Goal: Information Seeking & Learning: Learn about a topic

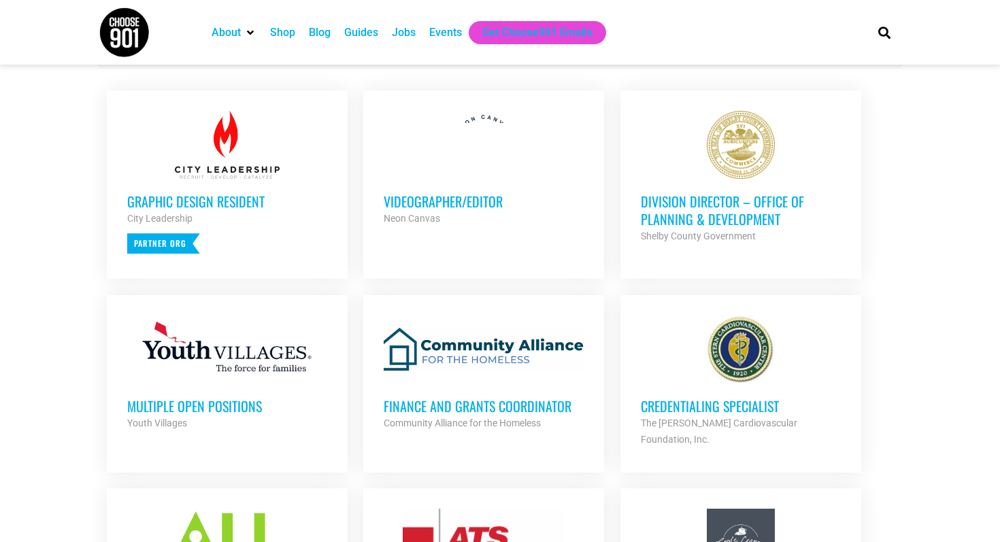
scroll to position [531, 0]
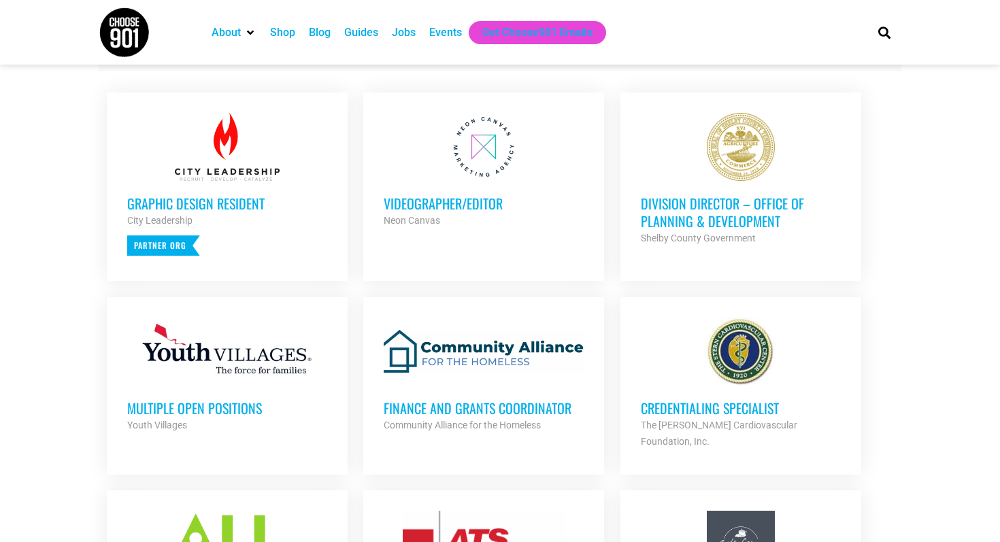
click at [740, 219] on h3 "Division Director – Office of Planning & Development" at bounding box center [741, 212] width 200 height 35
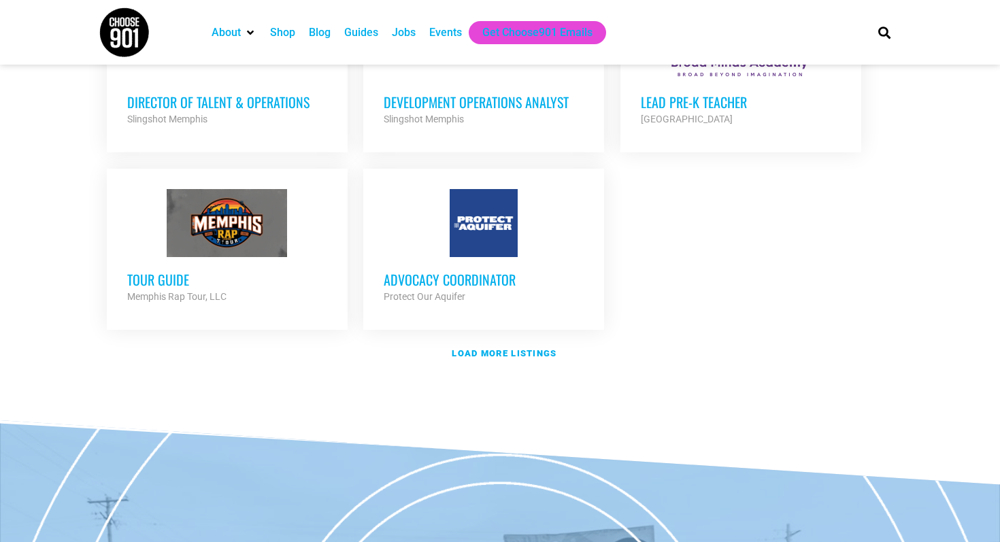
scroll to position [1638, 0]
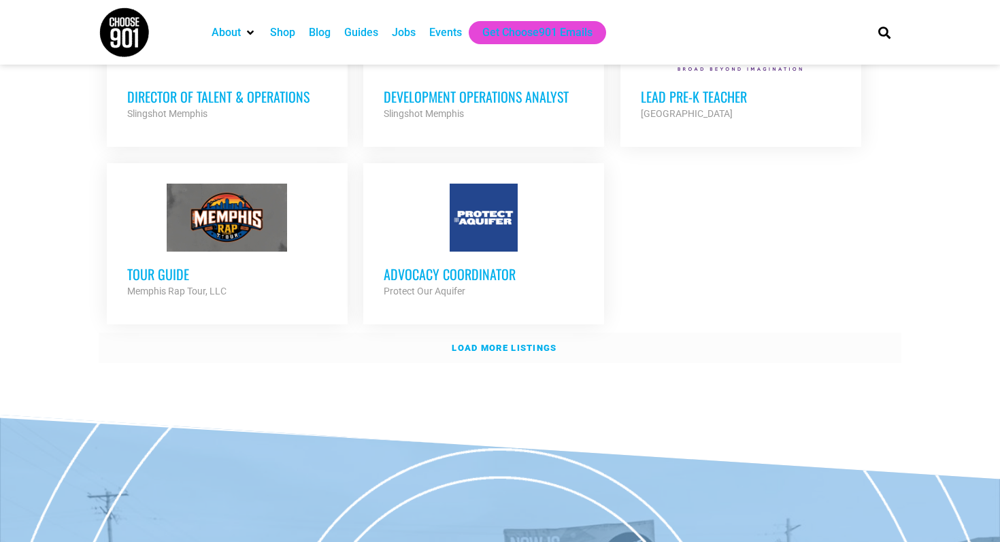
click at [457, 343] on strong "Load more listings" at bounding box center [504, 348] width 105 height 10
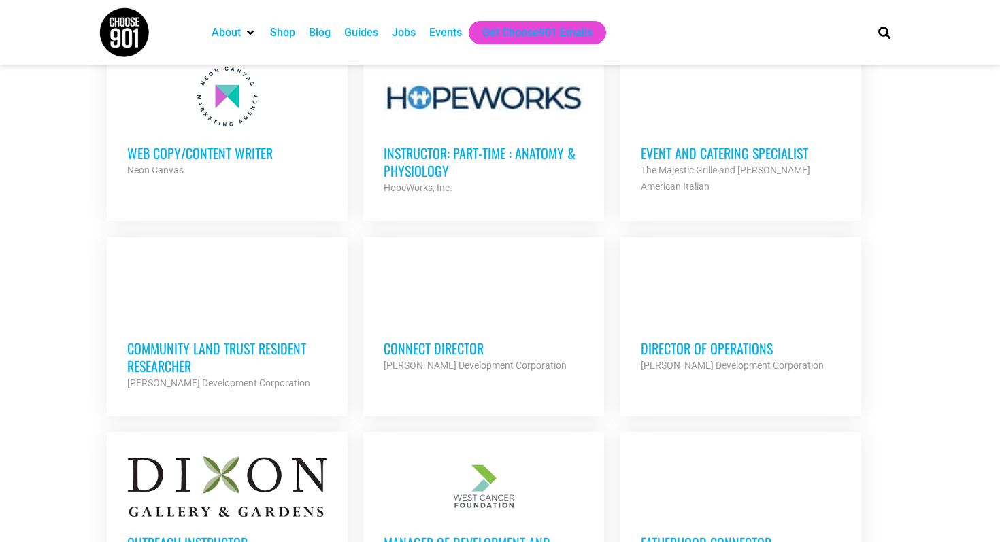
scroll to position [1956, 0]
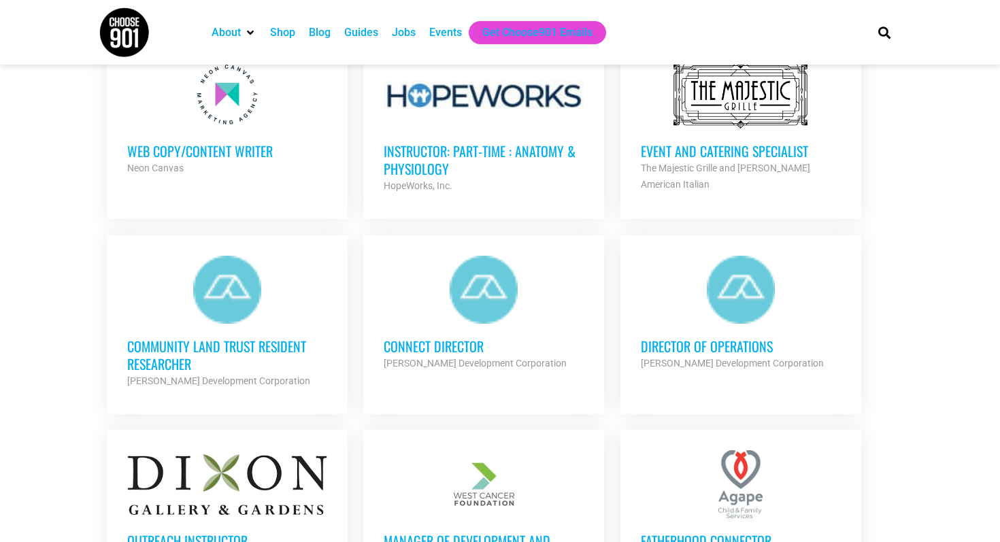
click at [702, 282] on div at bounding box center [741, 290] width 200 height 68
click at [410, 338] on h3 "Connect Director" at bounding box center [484, 347] width 200 height 18
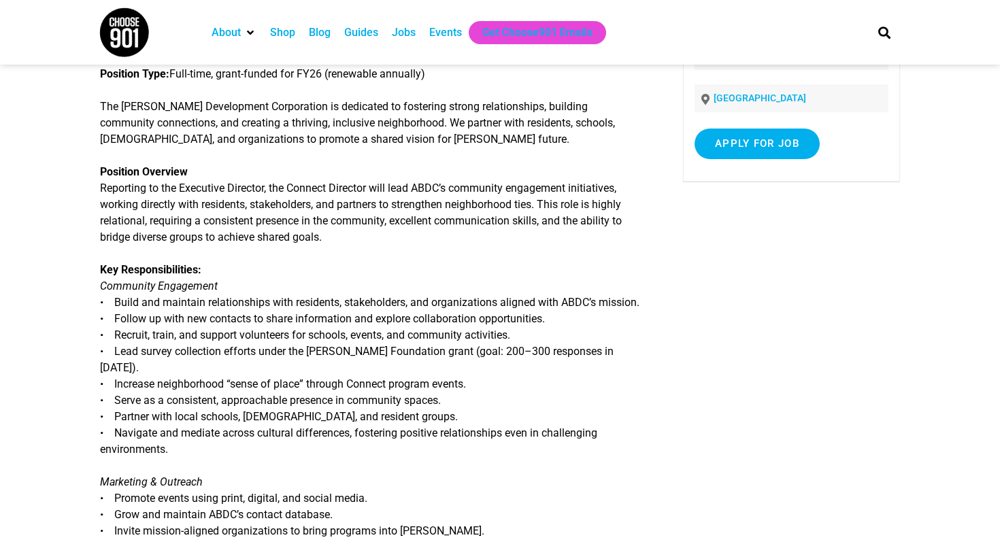
scroll to position [175, 0]
click at [290, 293] on p "Key Responsibilities: Community Engagement • Build and maintain relationships w…" at bounding box center [371, 361] width 543 height 196
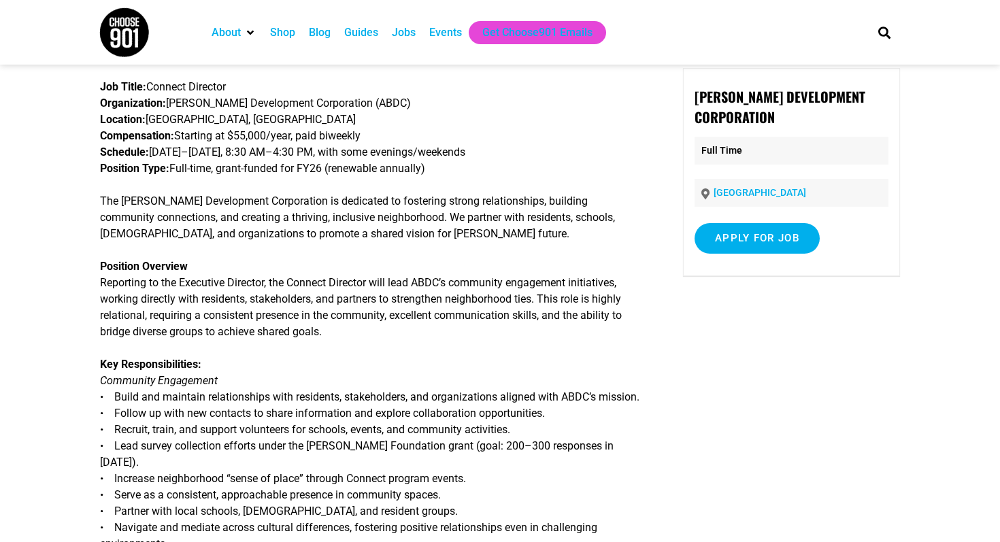
scroll to position [80, 0]
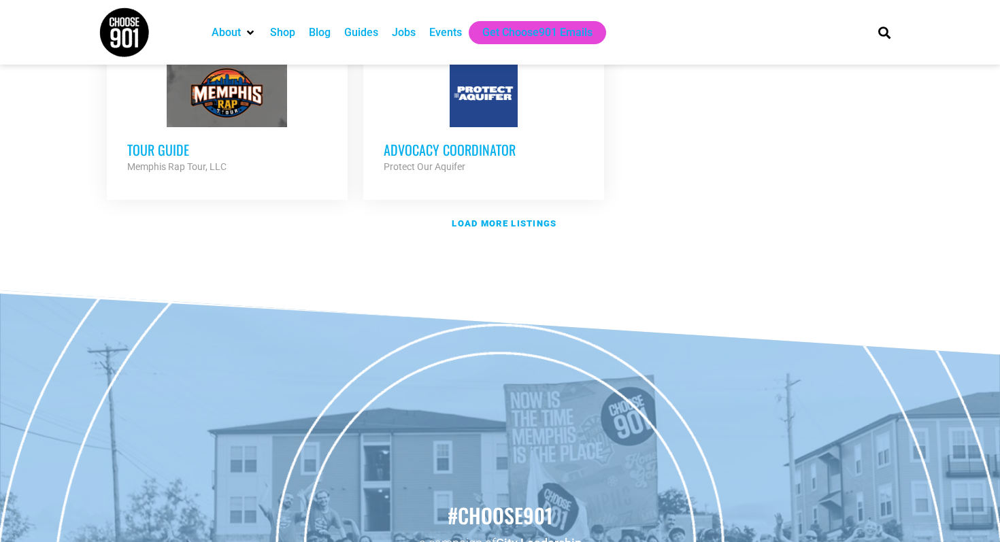
scroll to position [1765, 0]
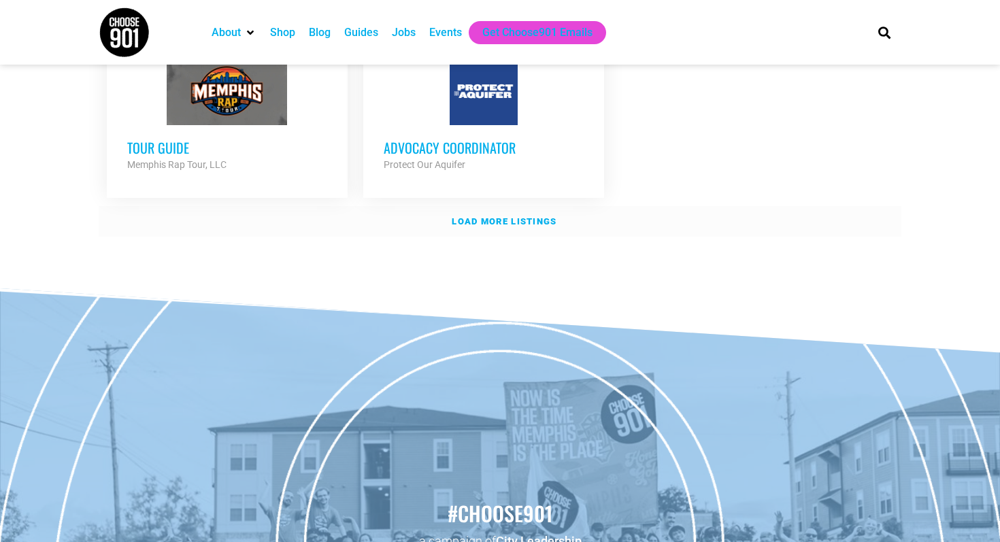
click at [512, 206] on link "Load more listings" at bounding box center [500, 221] width 803 height 31
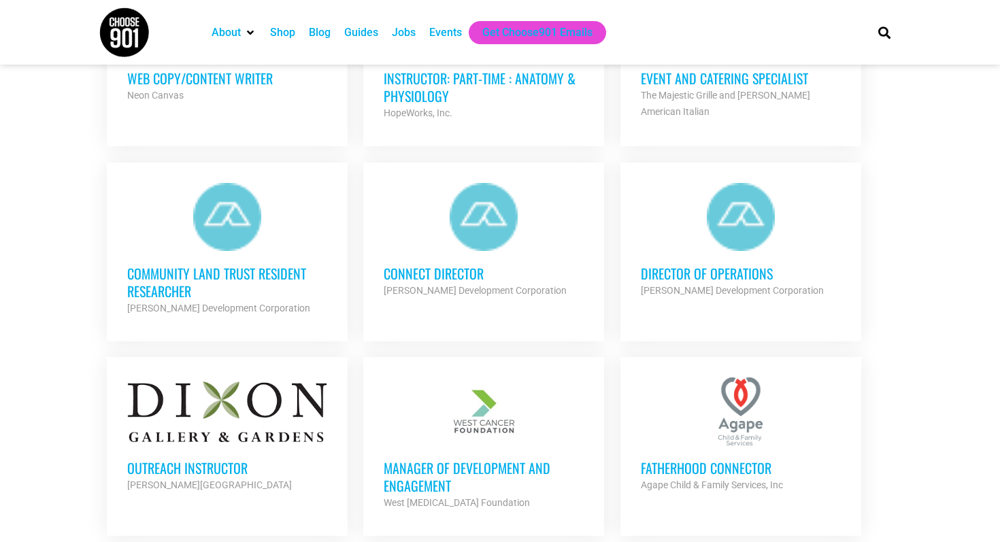
scroll to position [2027, 0]
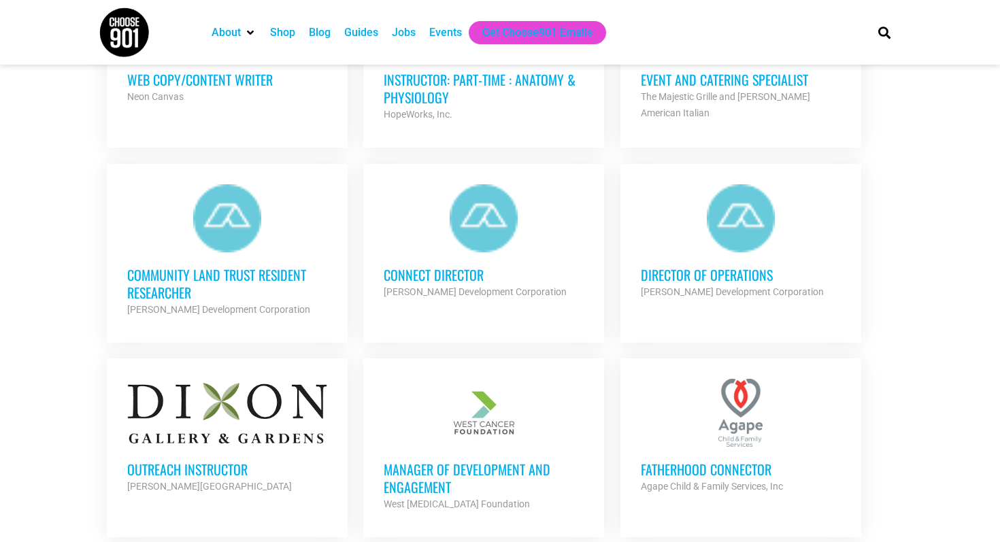
click at [680, 266] on h3 "Director of Operations" at bounding box center [741, 275] width 200 height 18
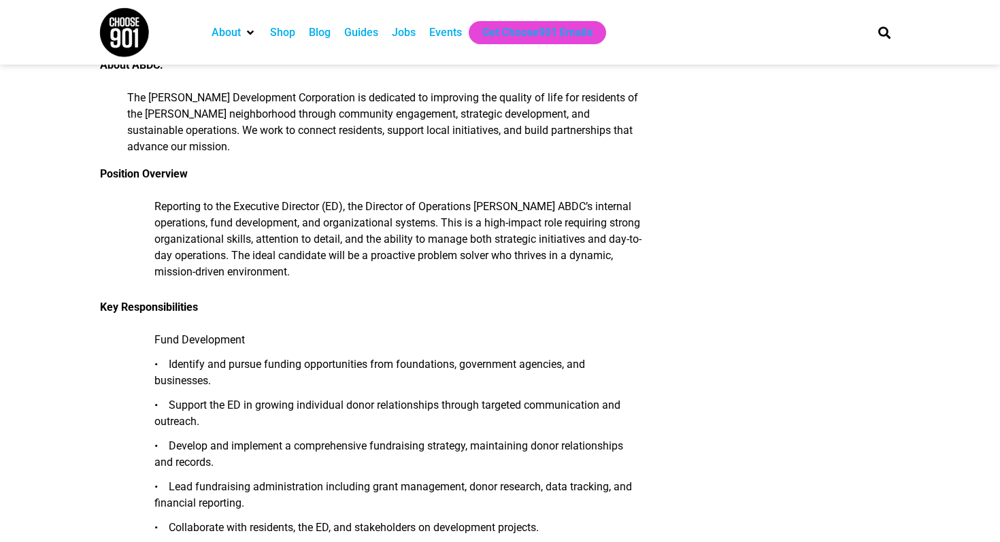
scroll to position [341, 0]
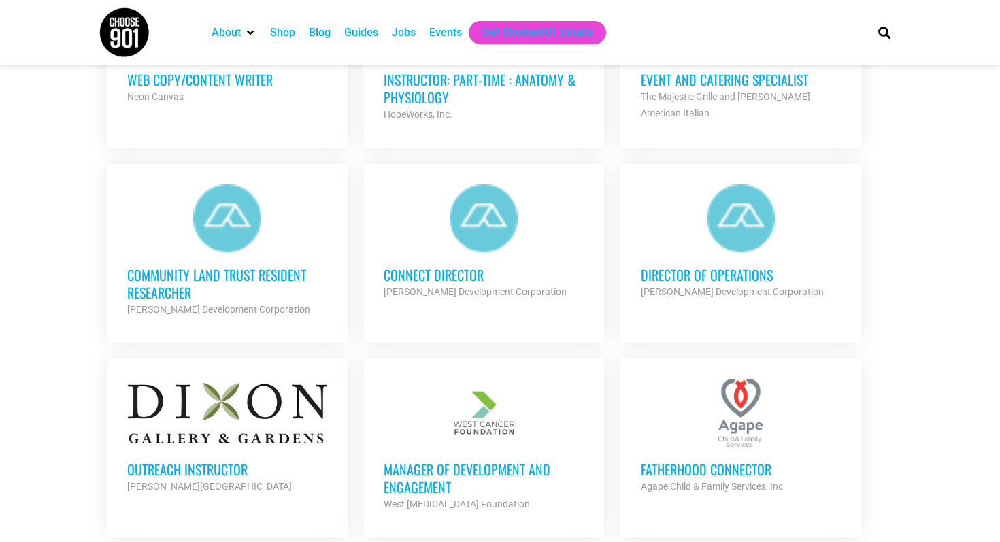
click at [482, 266] on h3 "Connect Director" at bounding box center [484, 275] width 200 height 18
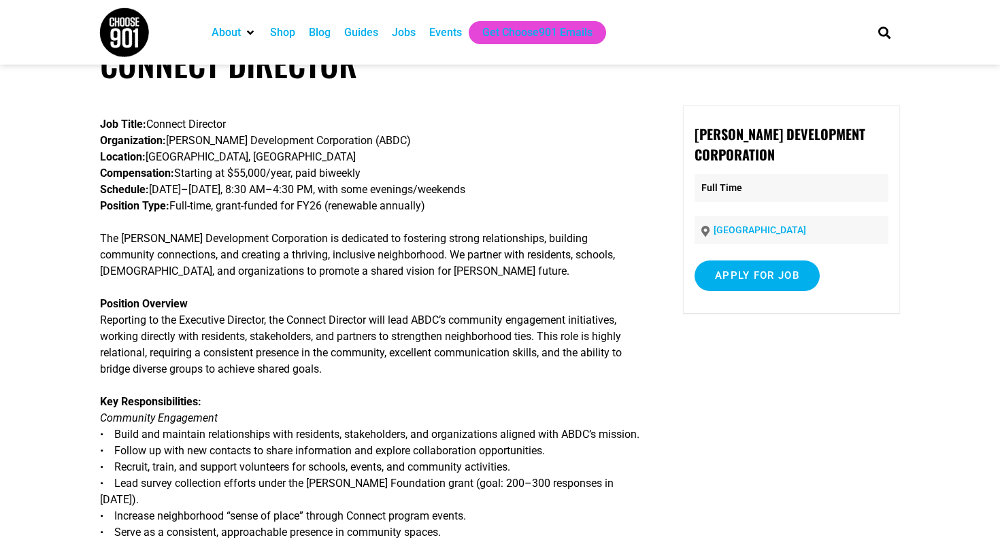
scroll to position [43, 0]
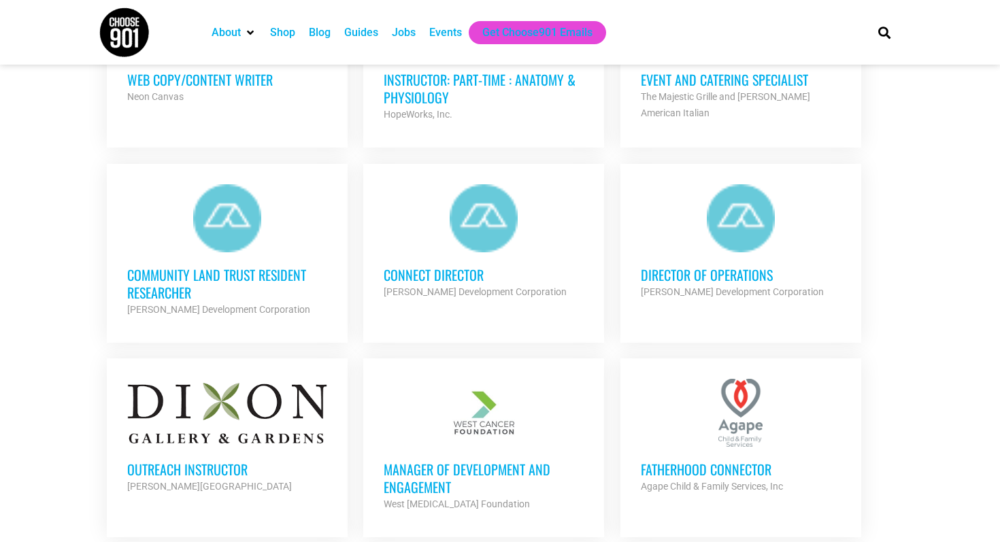
click at [705, 286] on strong "[PERSON_NAME] Development Corporation" at bounding box center [732, 291] width 183 height 11
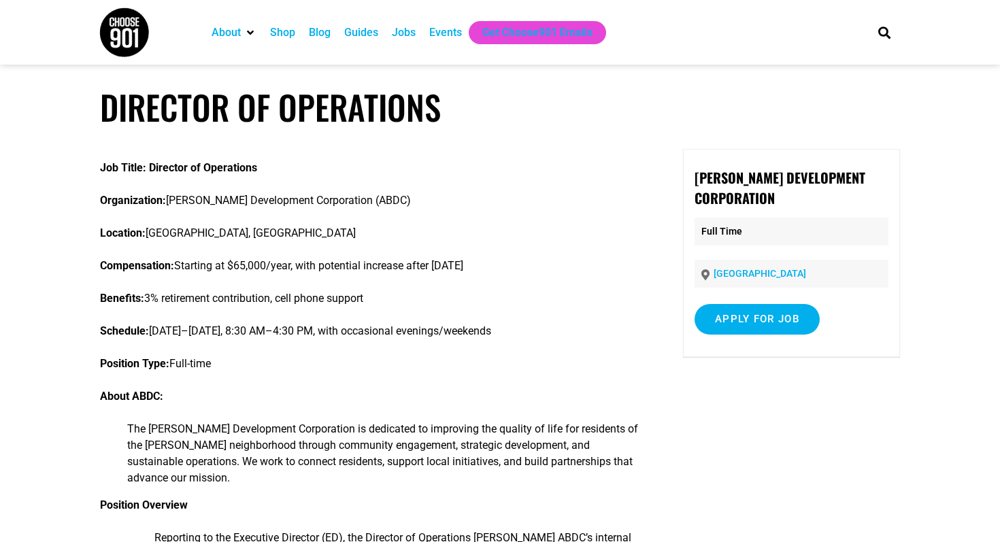
scroll to position [27, 0]
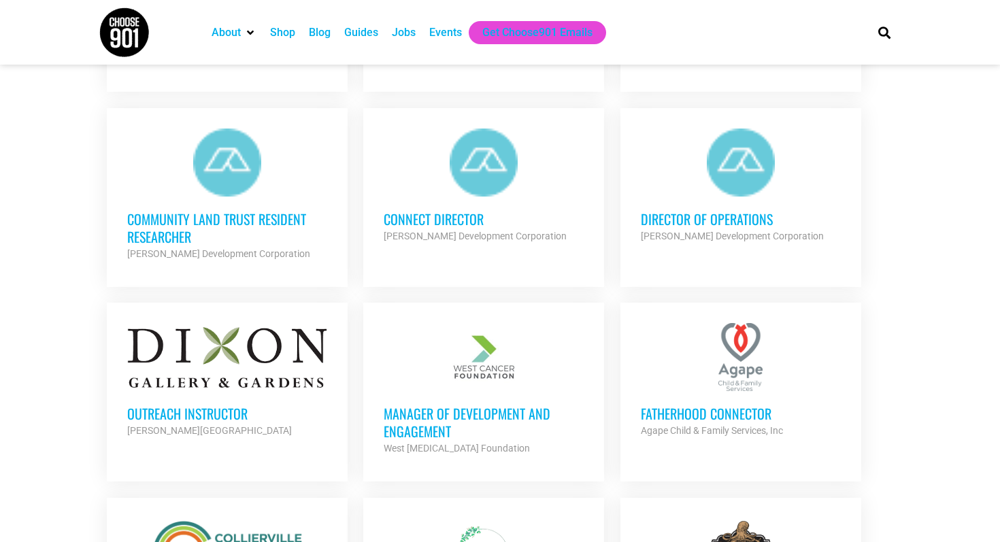
scroll to position [2080, 0]
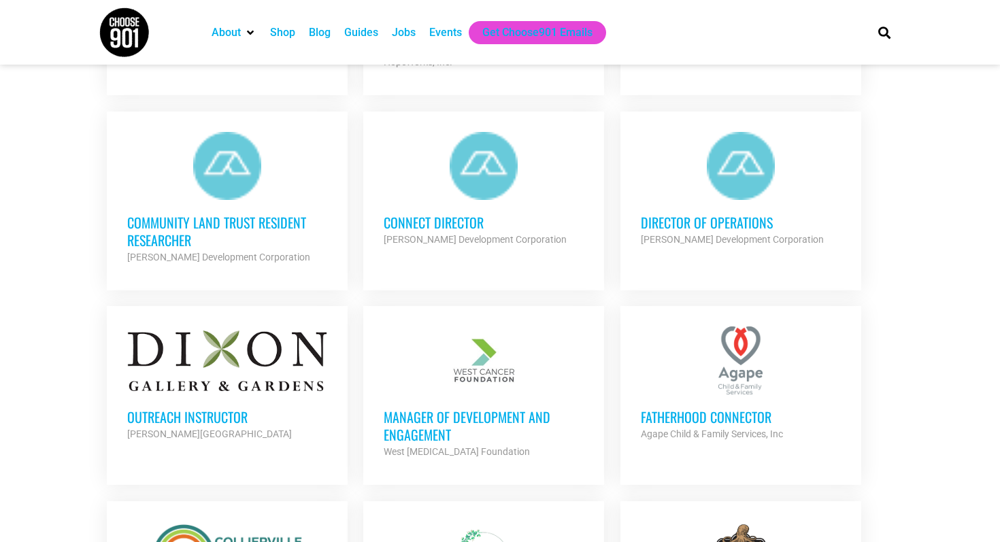
click at [273, 214] on h3 "Community Land Trust Resident Researcher" at bounding box center [227, 231] width 200 height 35
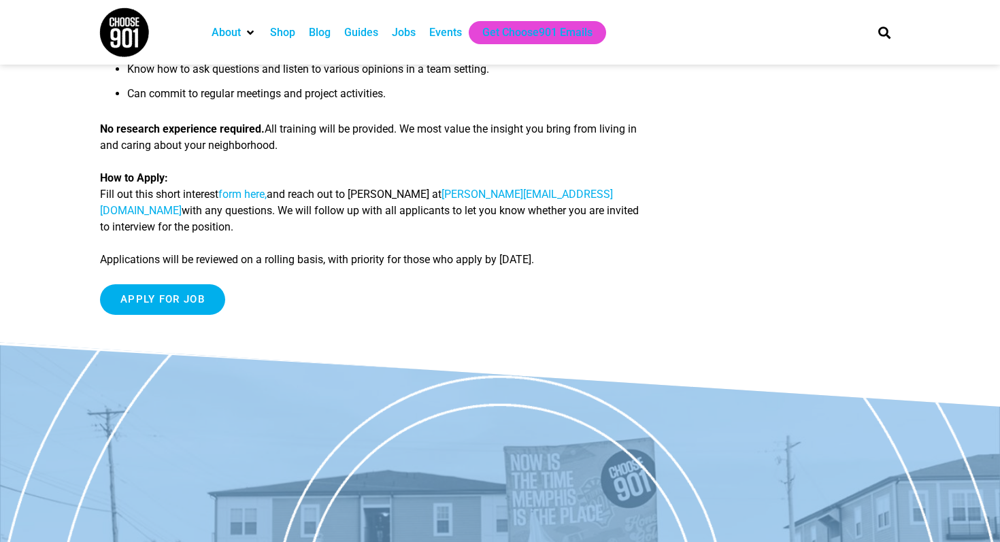
scroll to position [896, 0]
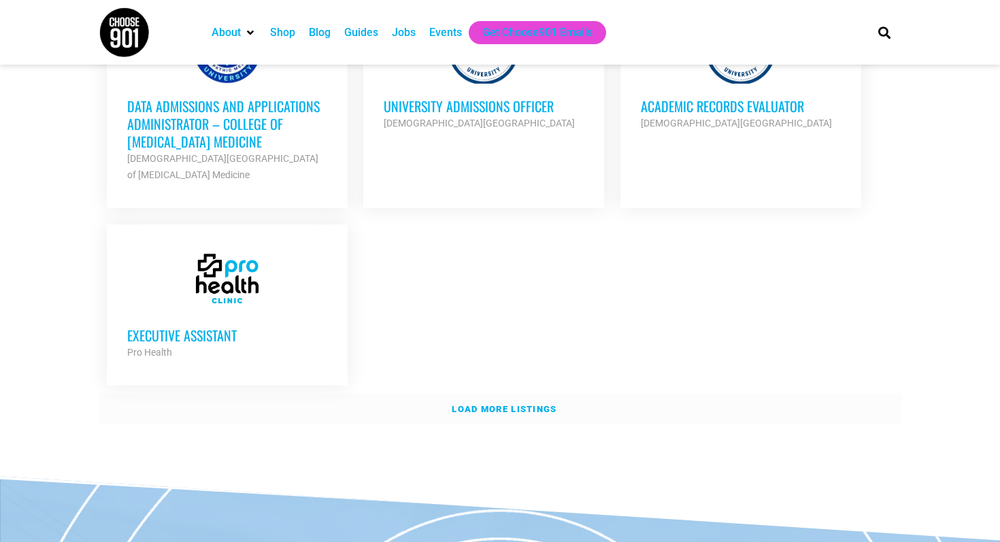
scroll to position [2985, 0]
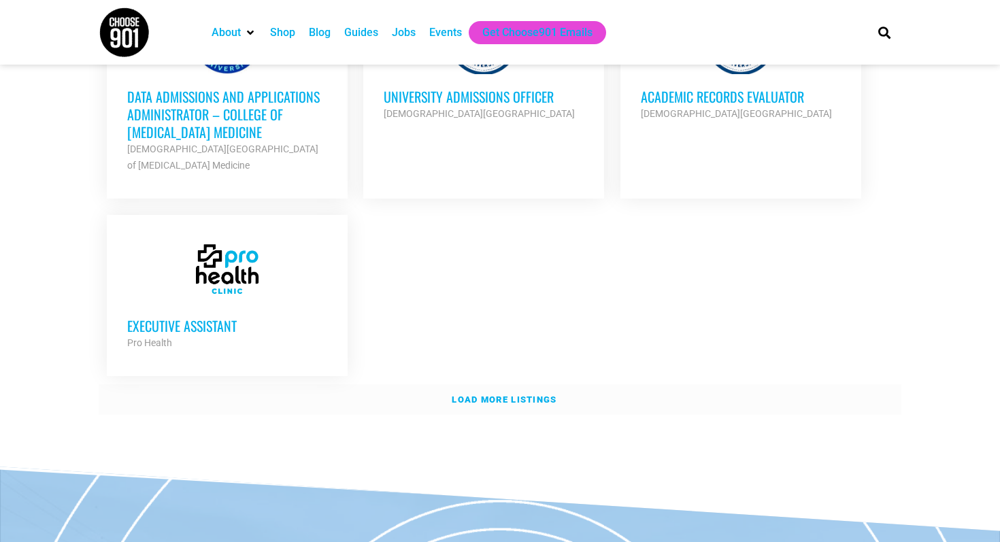
click at [502, 395] on strong "Load more listings" at bounding box center [504, 400] width 105 height 10
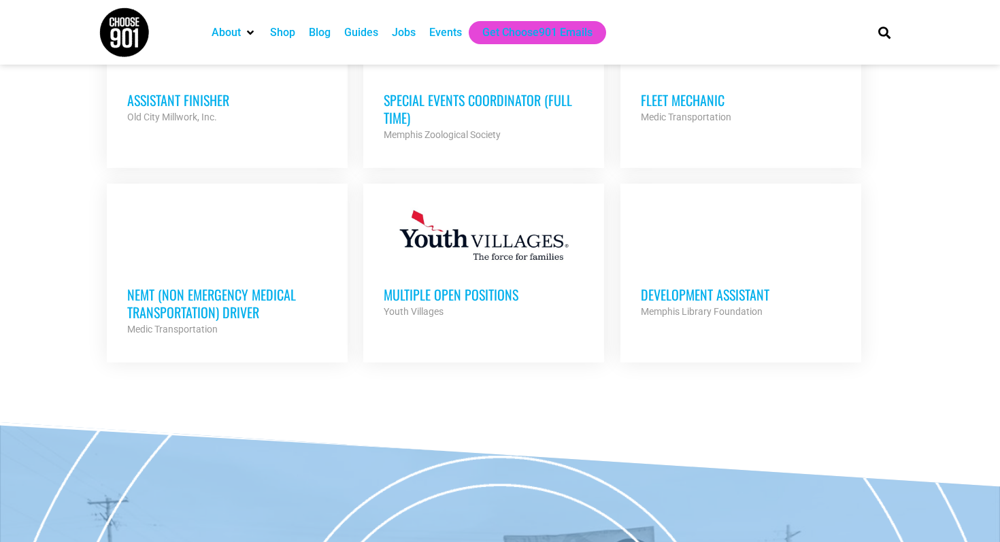
scroll to position [3769, 0]
